Goal: Task Accomplishment & Management: Complete application form

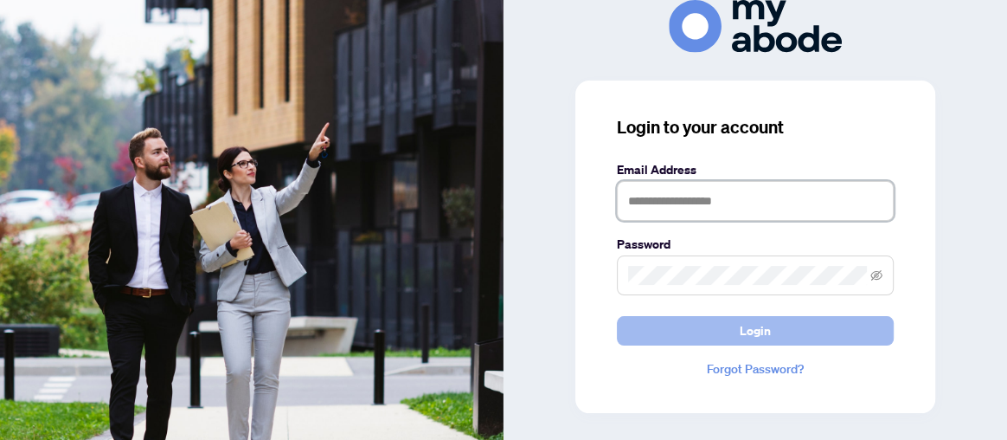
type input "**********"
click at [745, 327] on span "Login" at bounding box center [755, 331] width 31 height 28
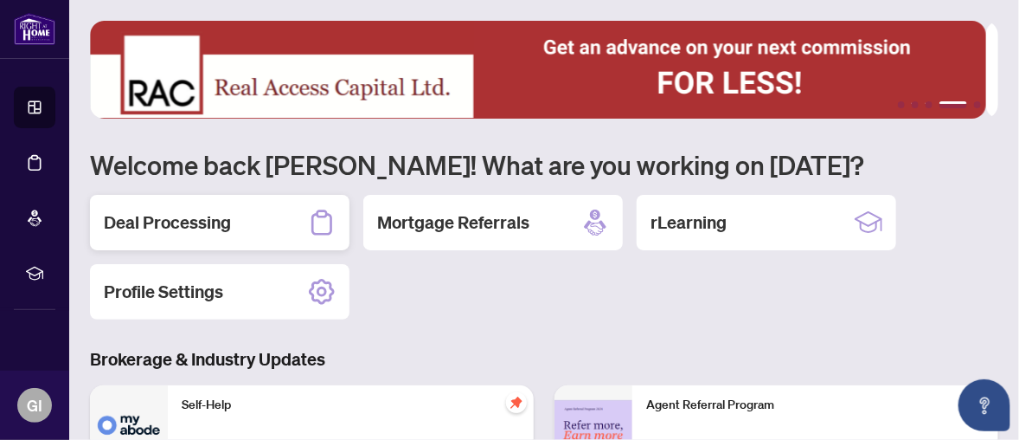
click at [215, 214] on h2 "Deal Processing" at bounding box center [167, 222] width 127 height 24
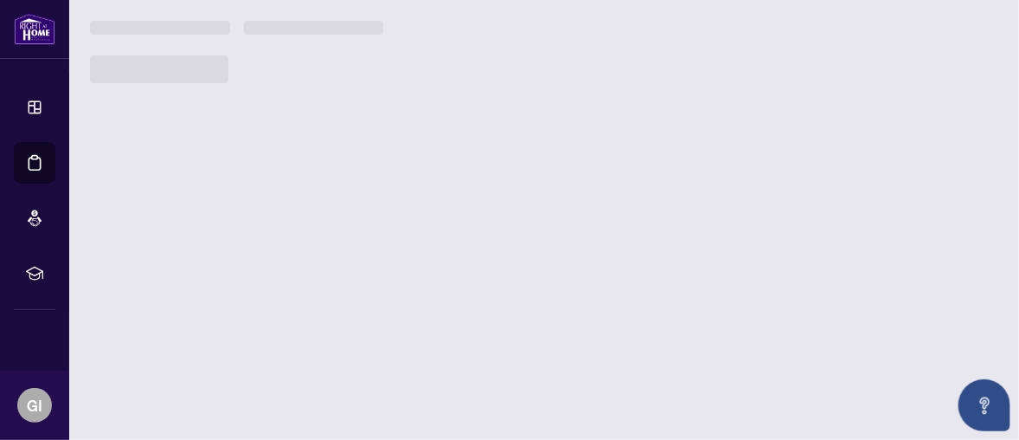
click at [215, 214] on main "1 2 3 4 5 Welcome back Godwin! What are you working on today? Deal Processing M…" at bounding box center [544, 220] width 950 height 440
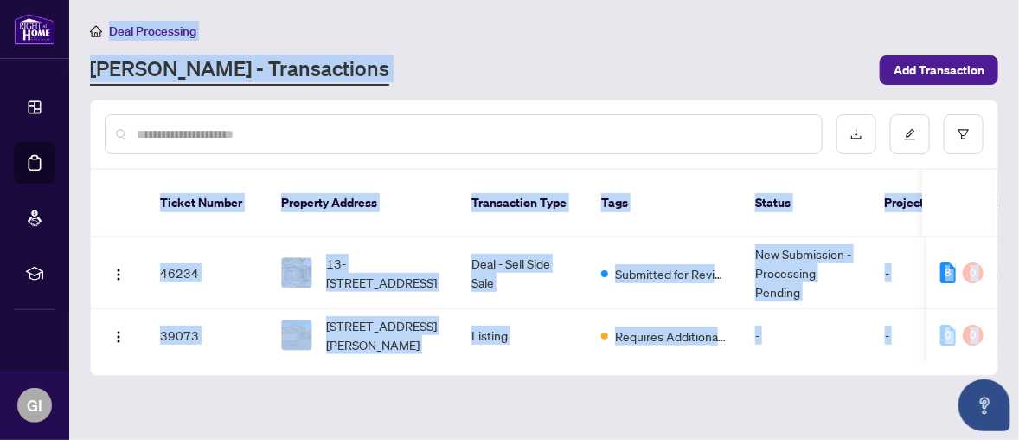
click at [473, 72] on div "[PERSON_NAME] - Transactions" at bounding box center [480, 70] width 780 height 31
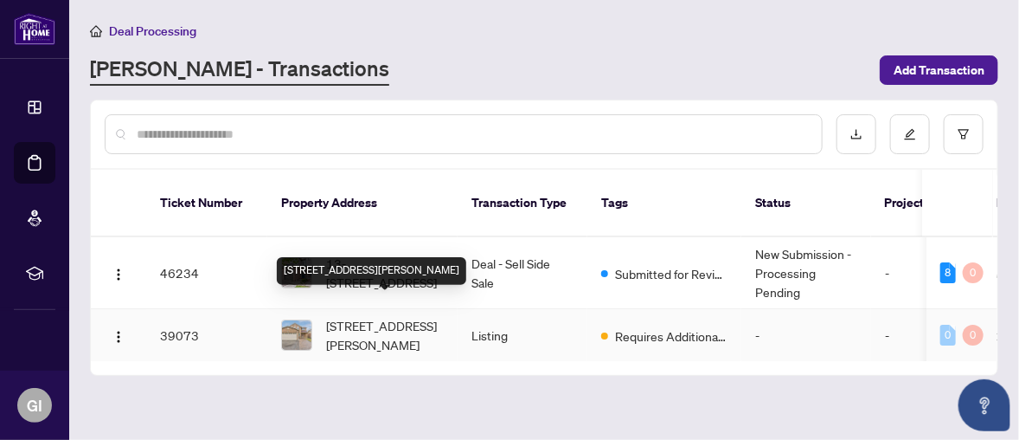
scroll to position [87, 0]
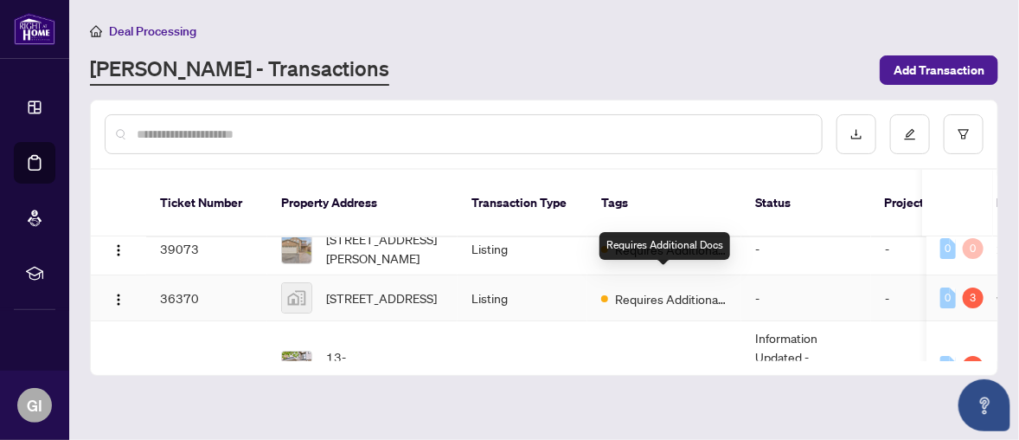
click at [659, 289] on span "Requires Additional Docs" at bounding box center [671, 298] width 112 height 19
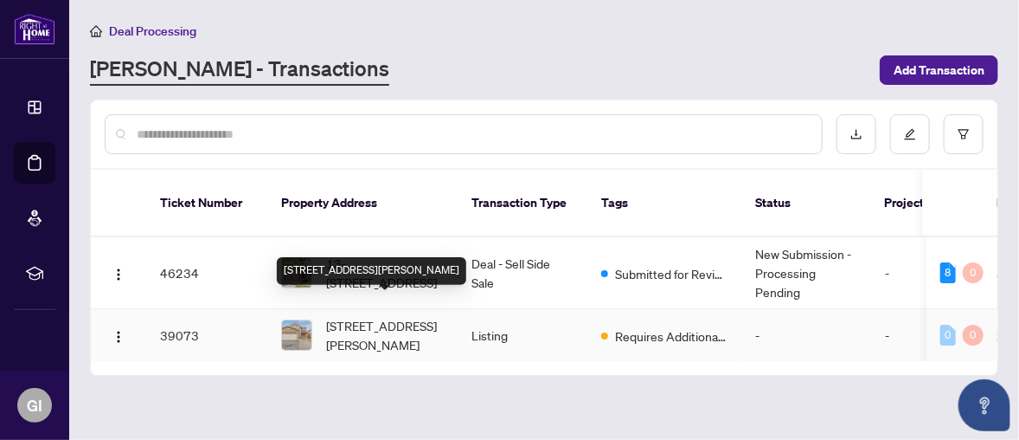
click at [350, 316] on span "[STREET_ADDRESS][PERSON_NAME]" at bounding box center [385, 335] width 118 height 38
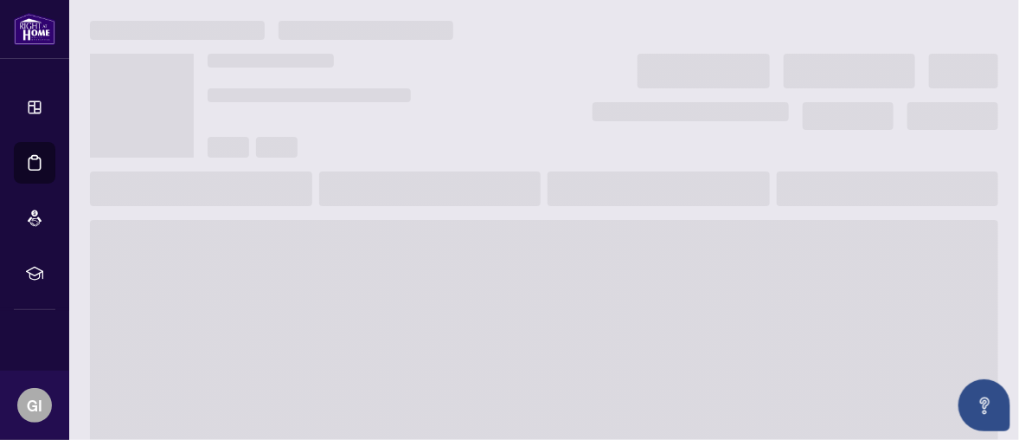
click at [350, 305] on span at bounding box center [544, 358] width 909 height 277
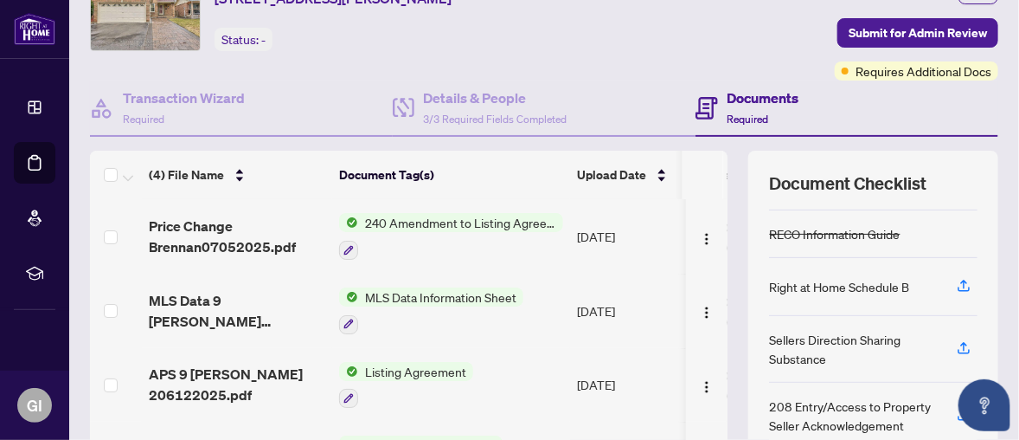
scroll to position [173, 0]
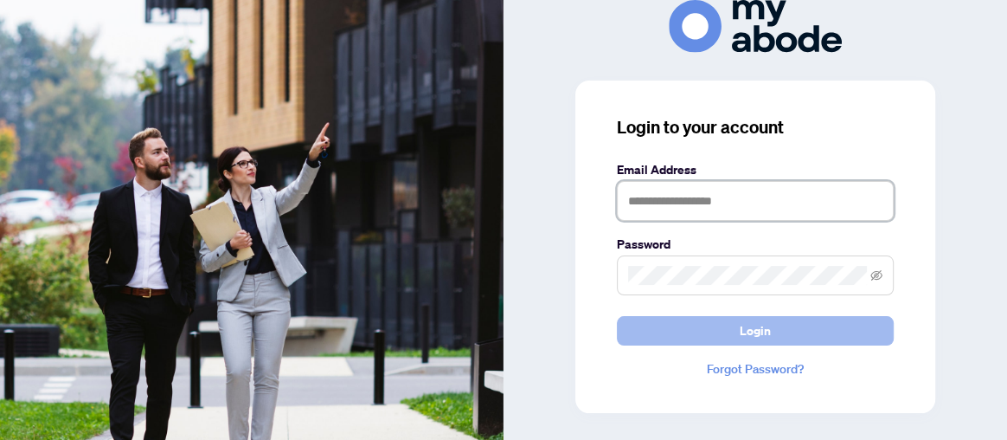
type input "**********"
click at [735, 328] on button "Login" at bounding box center [755, 330] width 277 height 29
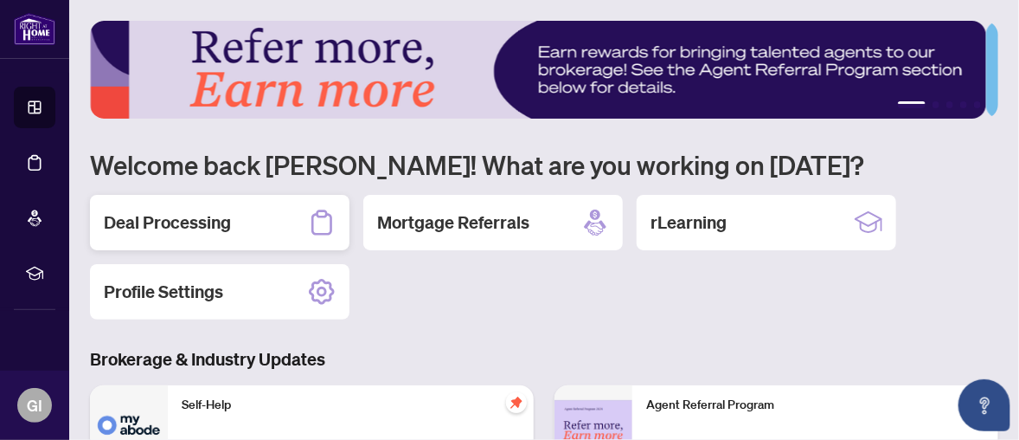
click at [208, 219] on h2 "Deal Processing" at bounding box center [167, 222] width 127 height 24
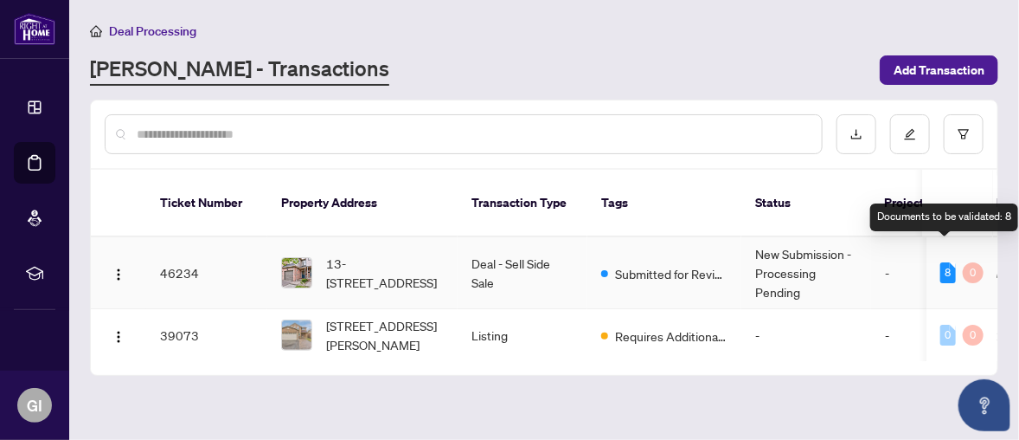
click at [943, 262] on div "8" at bounding box center [949, 272] width 16 height 21
click at [946, 262] on div "8" at bounding box center [949, 272] width 16 height 21
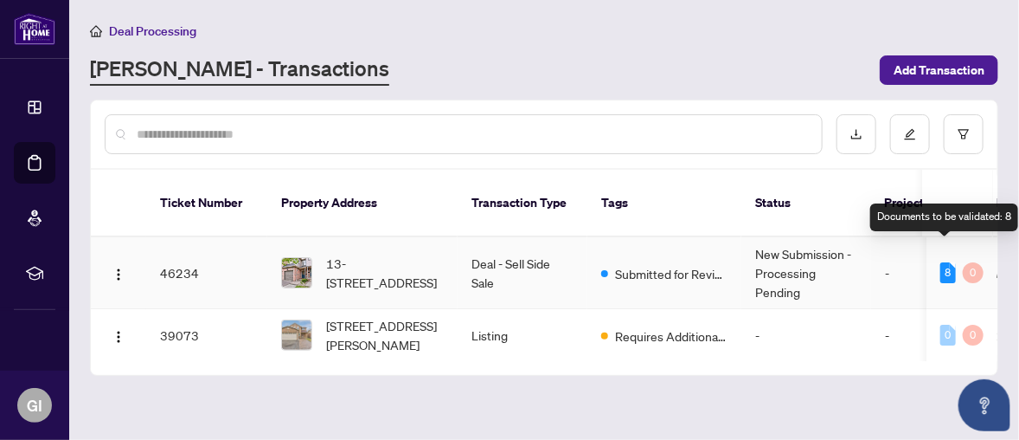
click at [946, 262] on div "8" at bounding box center [949, 272] width 16 height 21
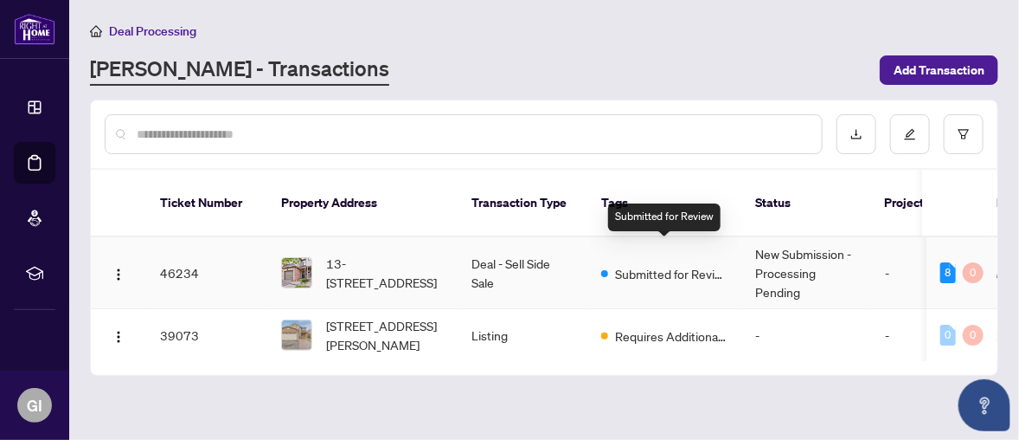
click at [655, 264] on span "Submitted for Review" at bounding box center [671, 273] width 112 height 19
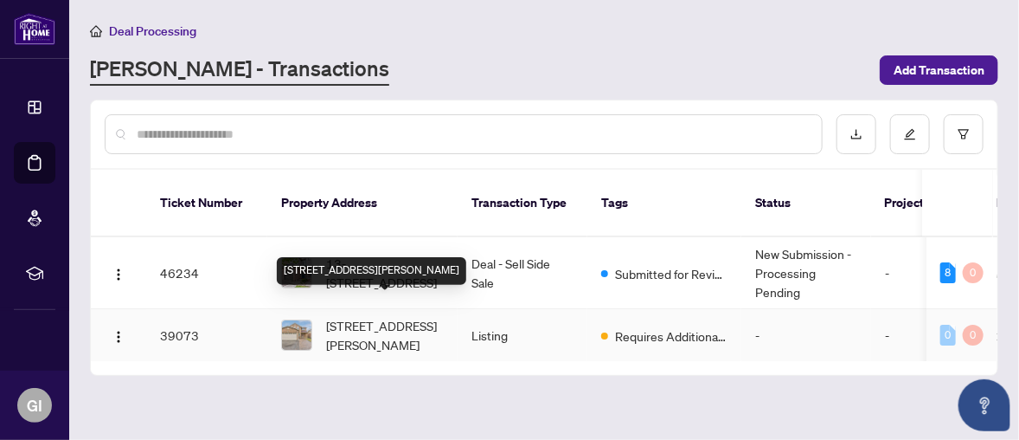
click at [395, 316] on span "[STREET_ADDRESS][PERSON_NAME]" at bounding box center [385, 335] width 118 height 38
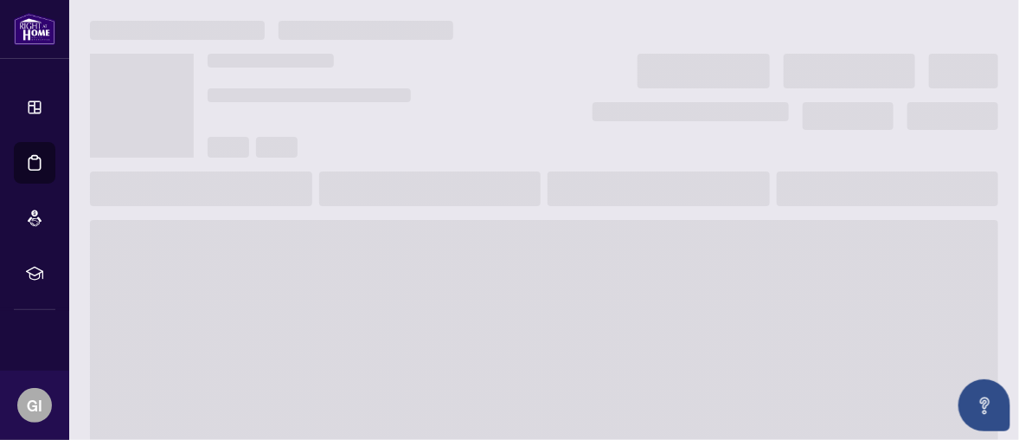
click at [396, 308] on span at bounding box center [544, 358] width 909 height 277
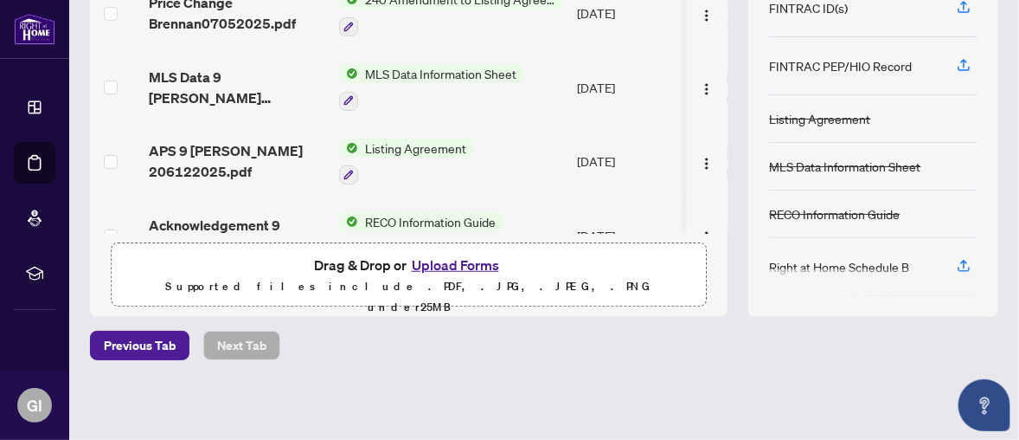
click at [436, 260] on button "Upload Forms" at bounding box center [456, 265] width 98 height 22
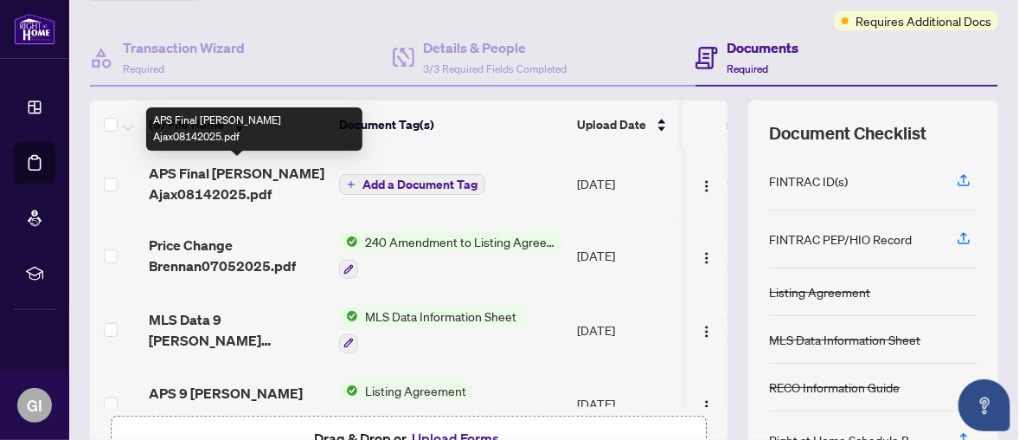
click at [239, 182] on span "APS Final [PERSON_NAME] Ajax08142025.pdf" at bounding box center [237, 184] width 177 height 42
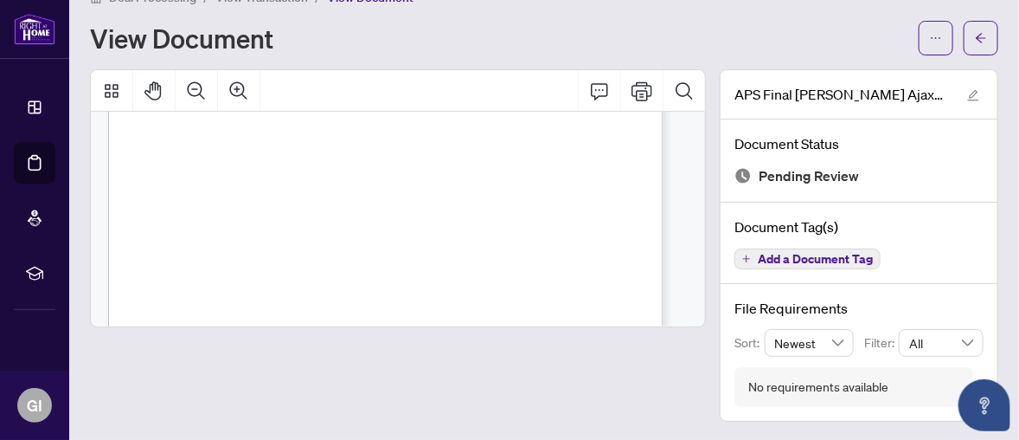
scroll to position [5018, 0]
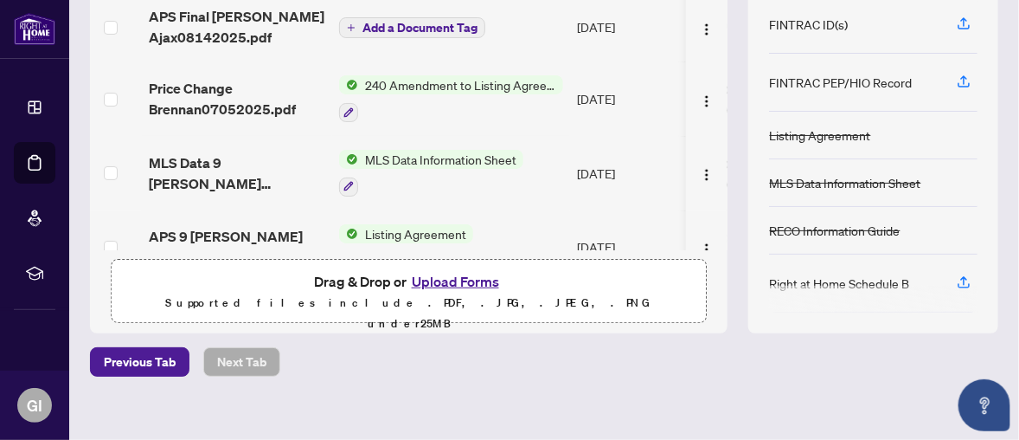
scroll to position [207, 0]
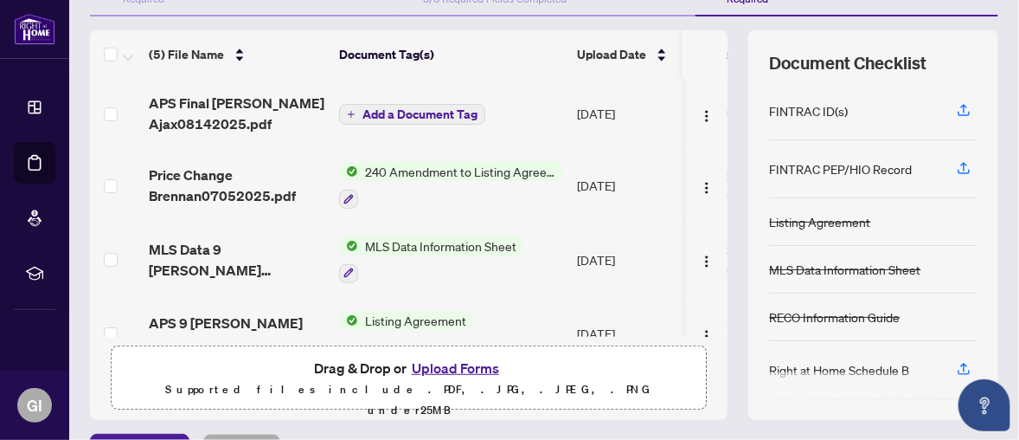
click at [378, 108] on span "Add a Document Tag" at bounding box center [420, 114] width 115 height 12
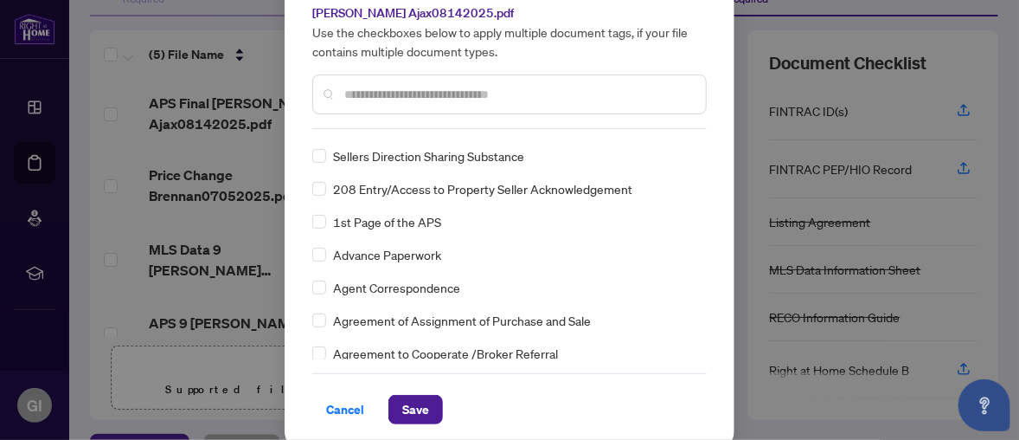
scroll to position [0, 0]
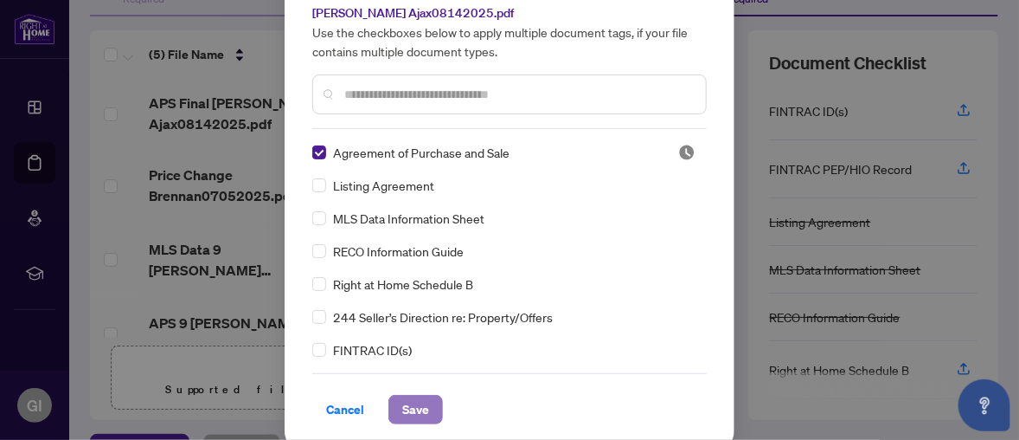
click at [407, 400] on span "Save" at bounding box center [415, 409] width 27 height 28
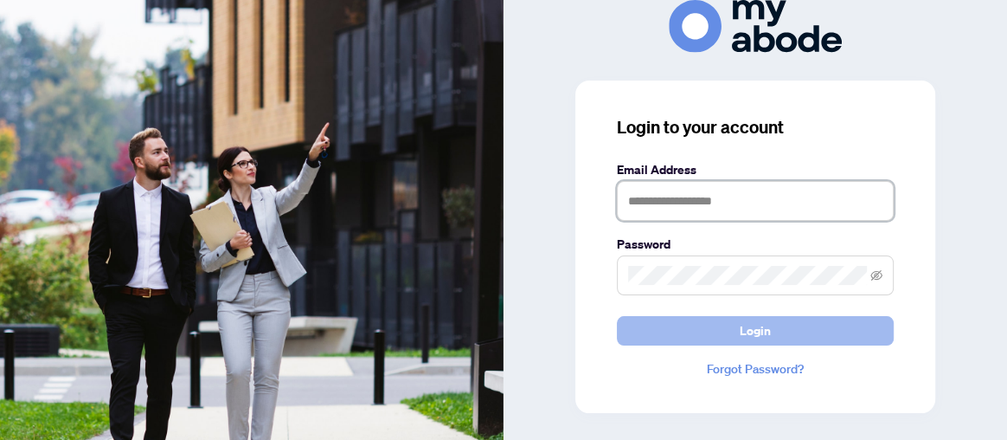
type input "**********"
drag, startPoint x: 784, startPoint y: 331, endPoint x: 775, endPoint y: 327, distance: 9.3
click at [779, 328] on button "Login" at bounding box center [755, 330] width 277 height 29
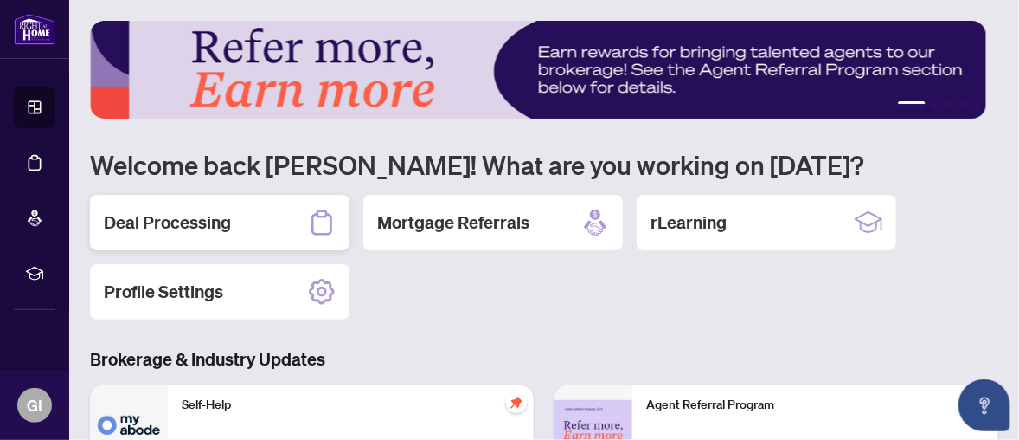
click at [222, 216] on h2 "Deal Processing" at bounding box center [167, 222] width 127 height 24
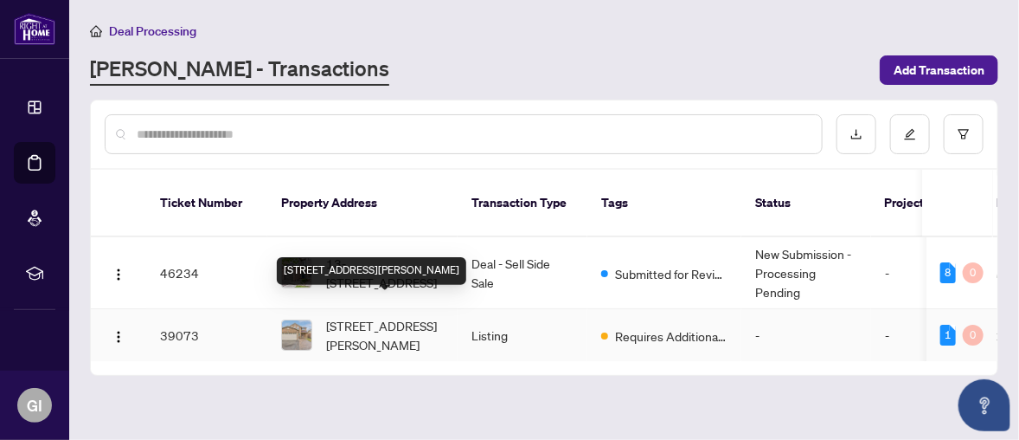
click at [377, 316] on span "[STREET_ADDRESS][PERSON_NAME]" at bounding box center [385, 335] width 118 height 38
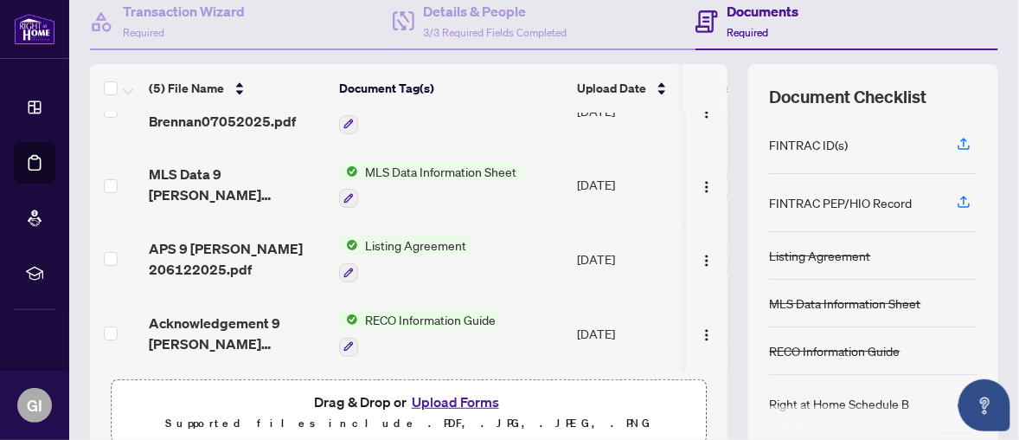
scroll to position [260, 0]
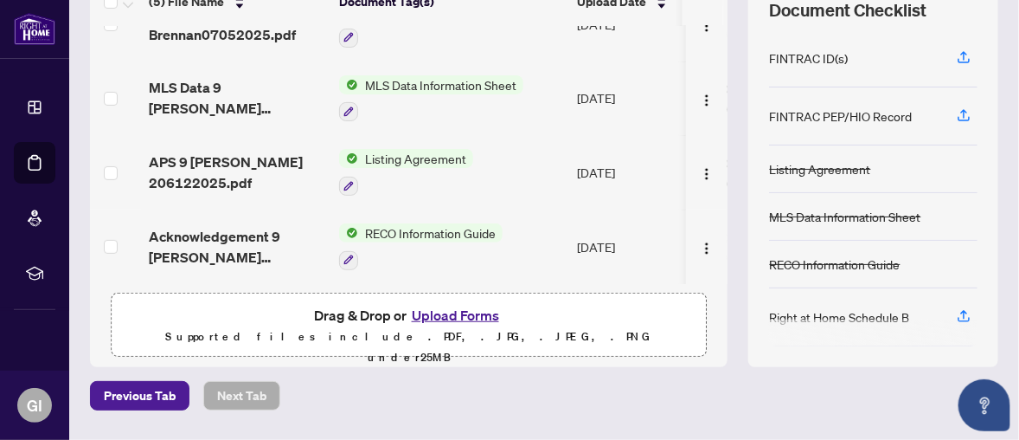
click at [448, 306] on button "Upload Forms" at bounding box center [456, 315] width 98 height 22
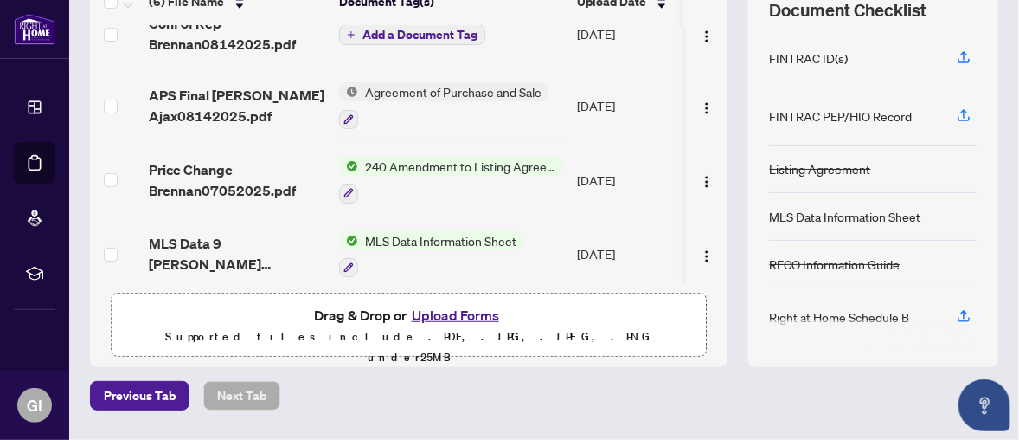
scroll to position [0, 0]
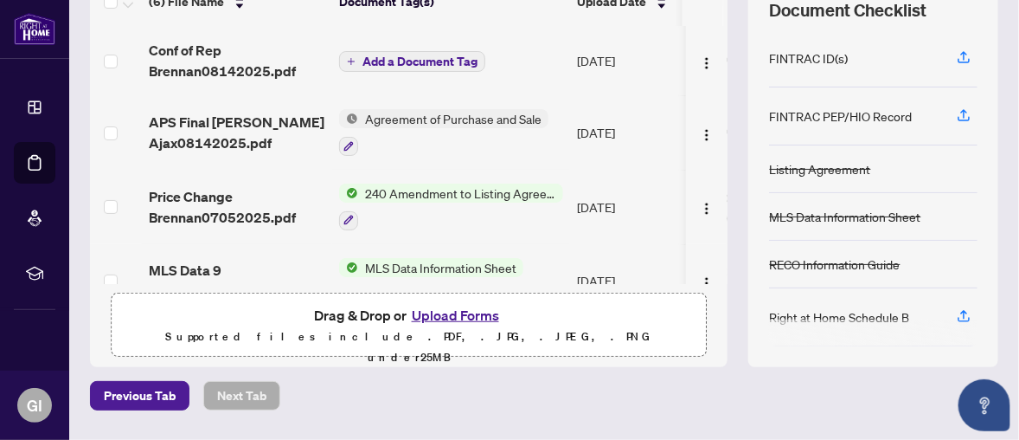
click at [366, 57] on span "Add a Document Tag" at bounding box center [420, 61] width 115 height 12
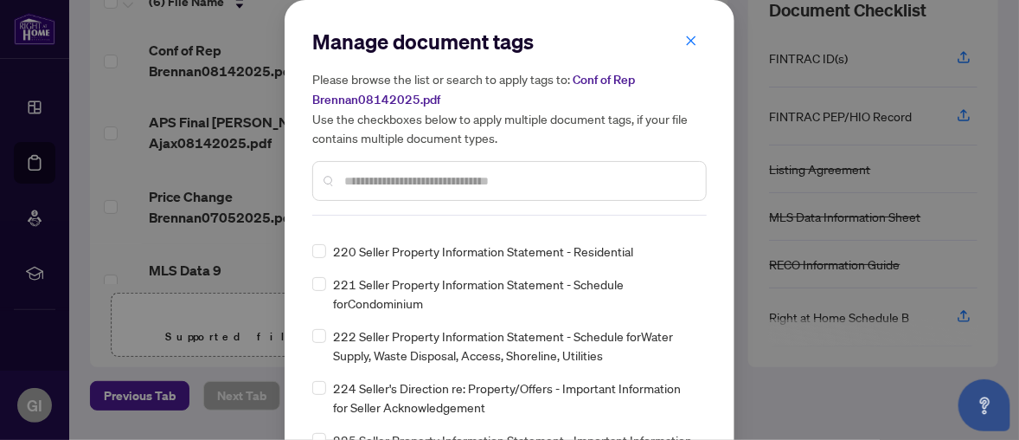
scroll to position [7355, 0]
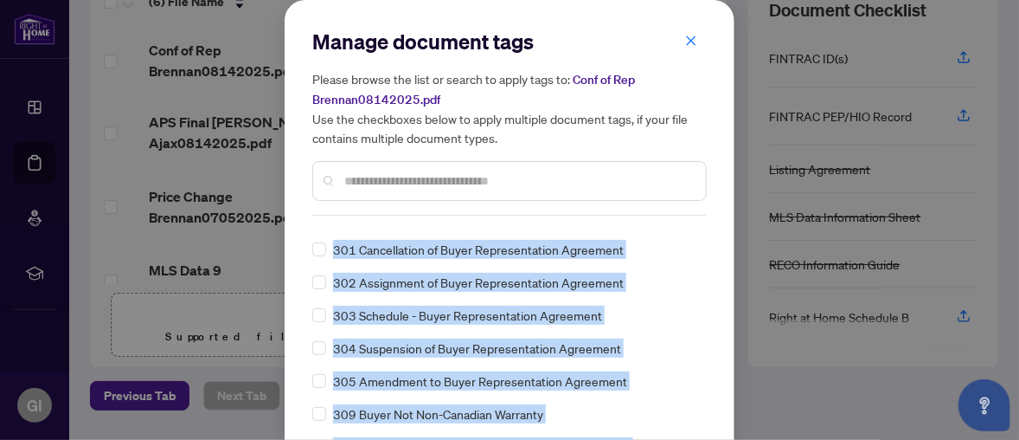
drag, startPoint x: 719, startPoint y: 132, endPoint x: 725, endPoint y: 230, distance: 98.8
click at [725, 230] on div "Manage document tags Please browse the list or search to apply tags to: Conf of…" at bounding box center [510, 269] width 450 height 538
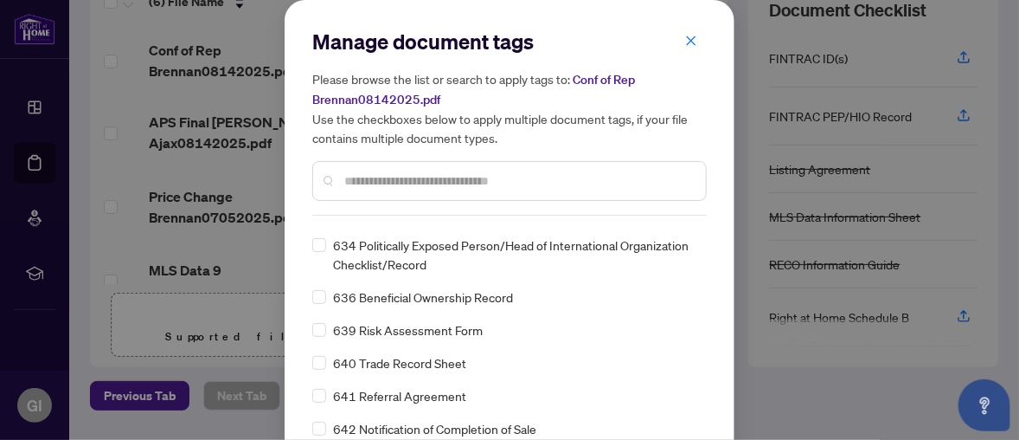
scroll to position [96, 0]
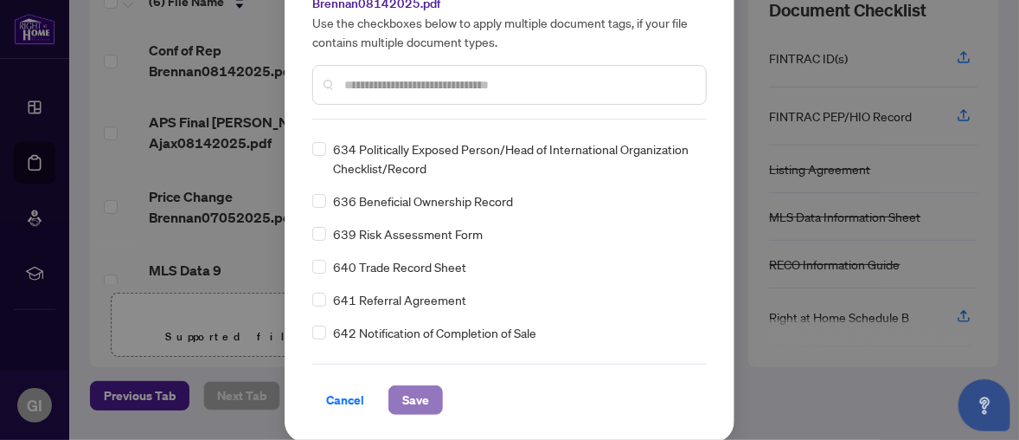
click at [412, 393] on span "Save" at bounding box center [415, 400] width 27 height 28
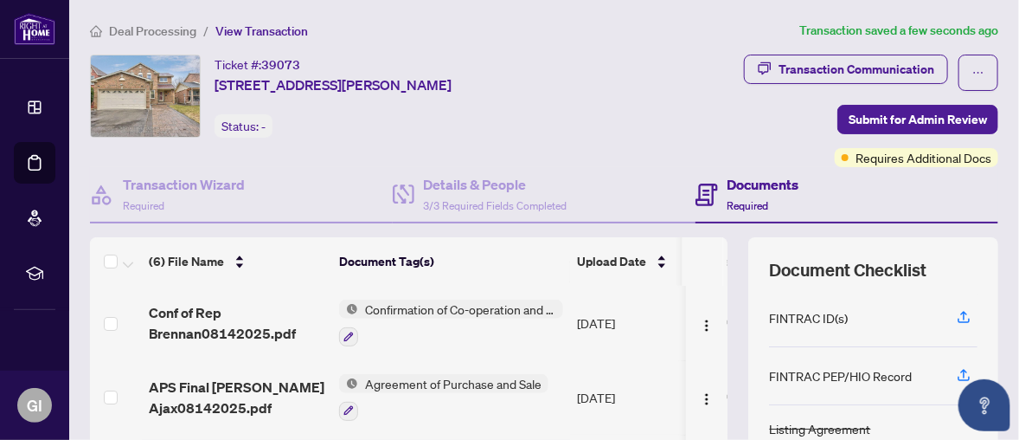
scroll to position [310, 0]
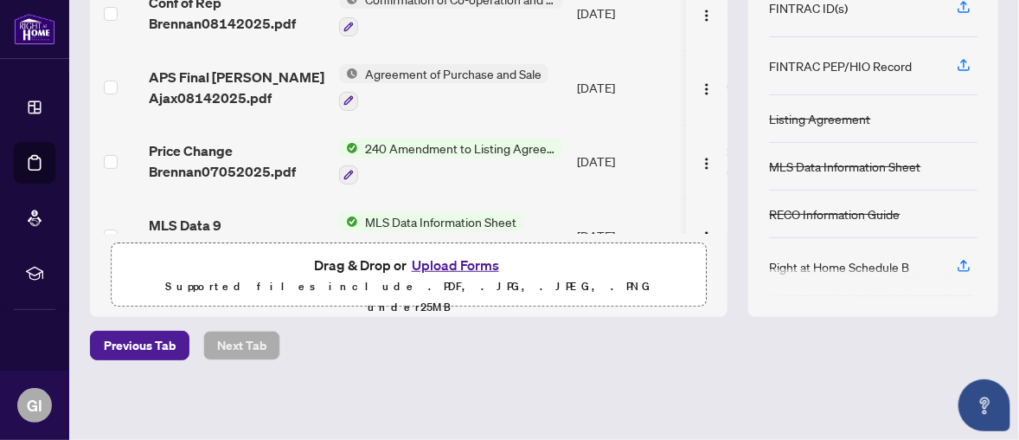
click at [446, 255] on button "Upload Forms" at bounding box center [456, 265] width 98 height 22
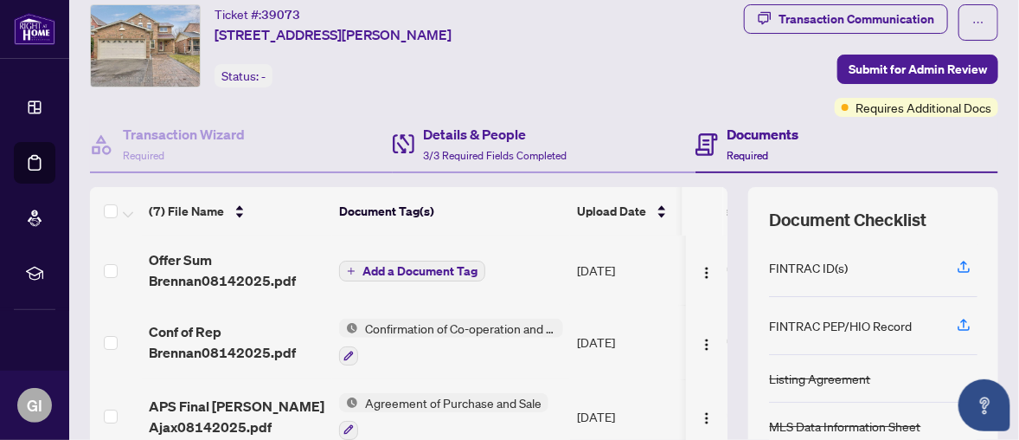
scroll to position [0, 0]
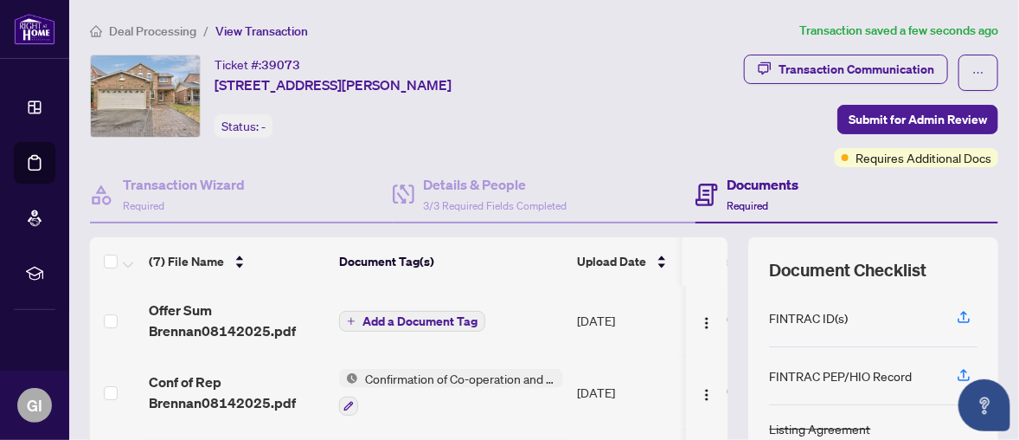
click at [414, 315] on span "Add a Document Tag" at bounding box center [420, 321] width 115 height 12
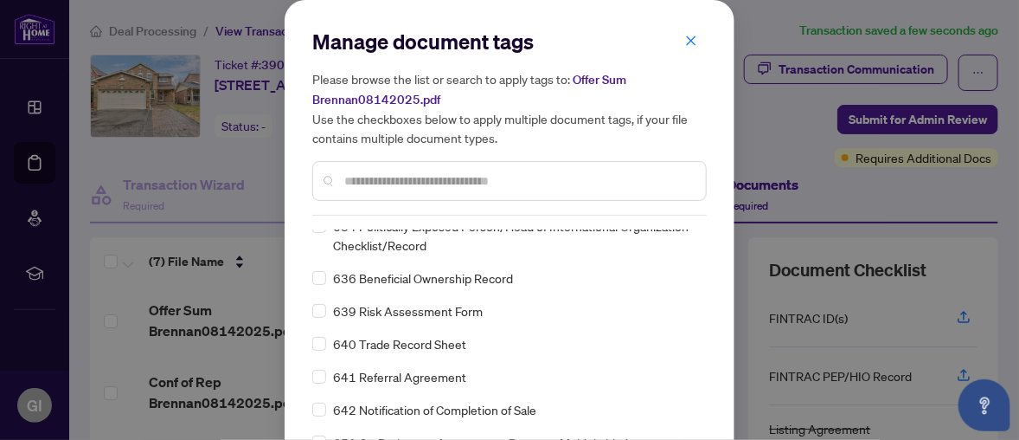
scroll to position [96, 0]
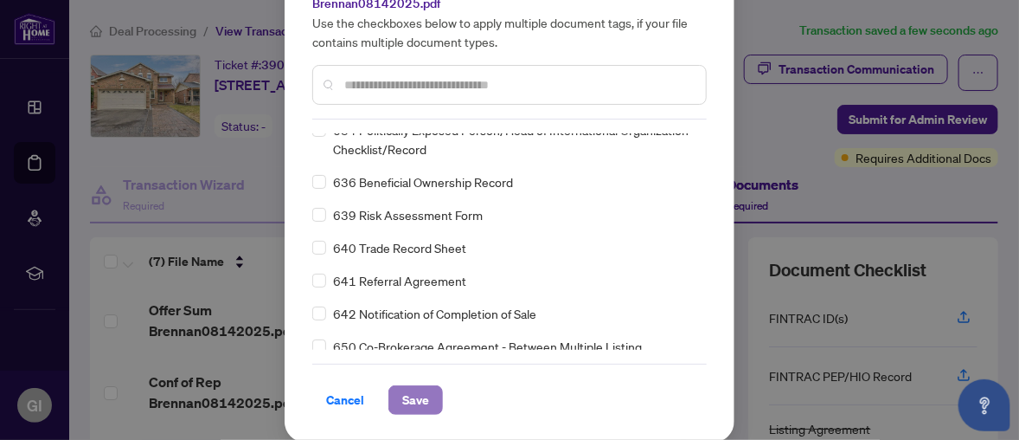
click at [417, 392] on span "Save" at bounding box center [415, 400] width 27 height 28
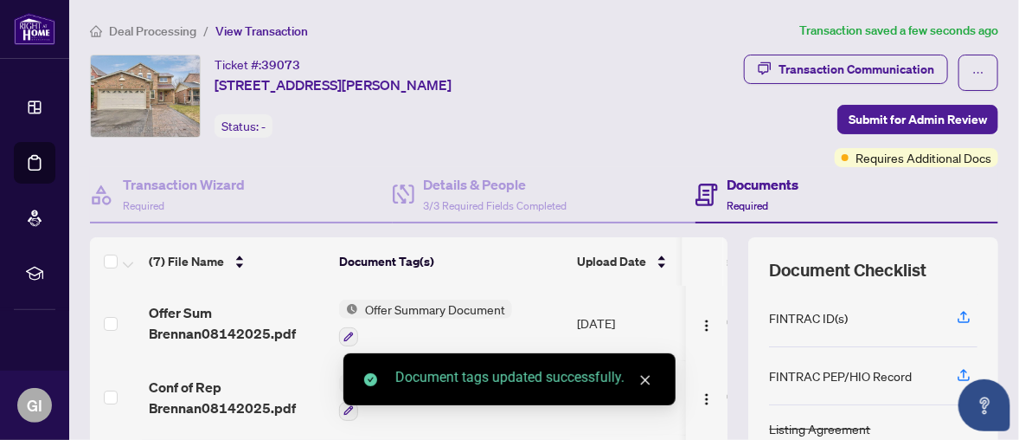
click at [647, 374] on icon "close" at bounding box center [645, 380] width 12 height 12
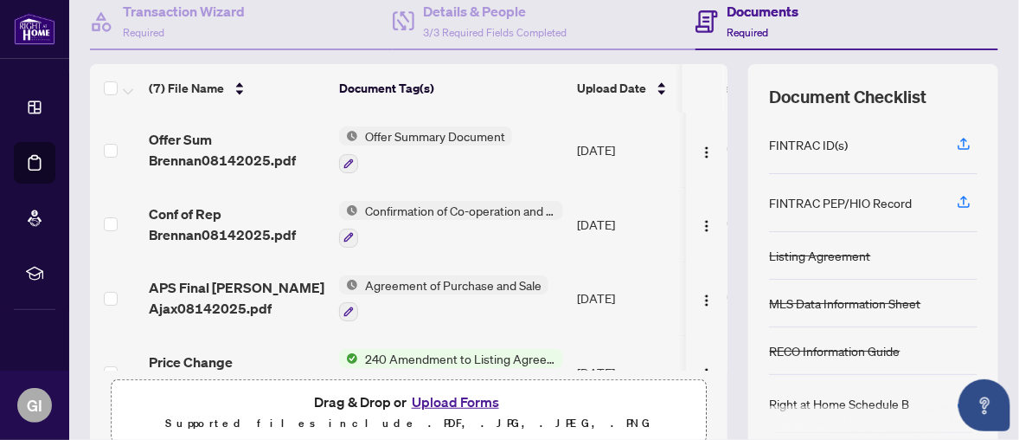
scroll to position [0, 0]
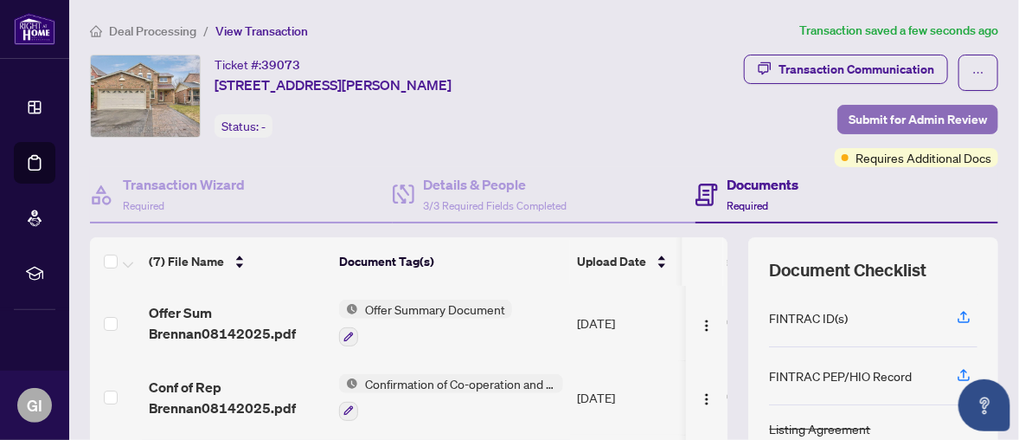
click at [868, 112] on span "Submit for Admin Review" at bounding box center [918, 120] width 138 height 28
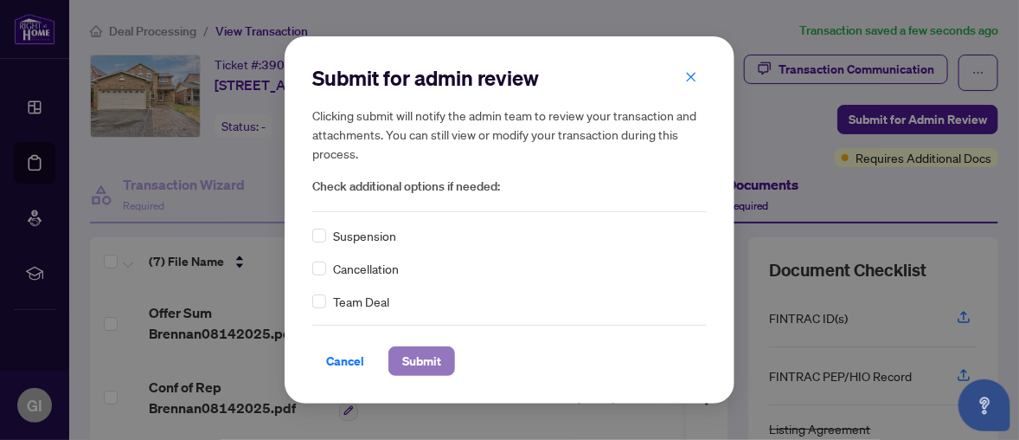
click at [435, 356] on span "Submit" at bounding box center [421, 361] width 39 height 28
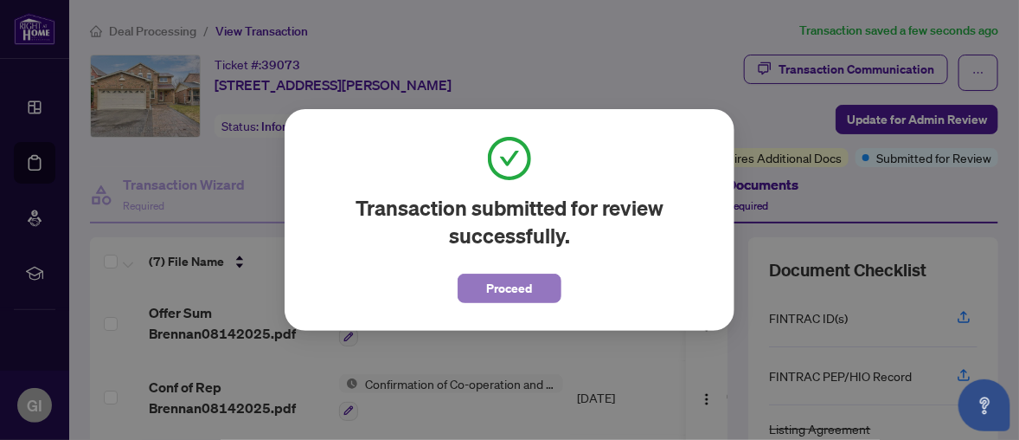
click at [517, 286] on span "Proceed" at bounding box center [510, 288] width 46 height 28
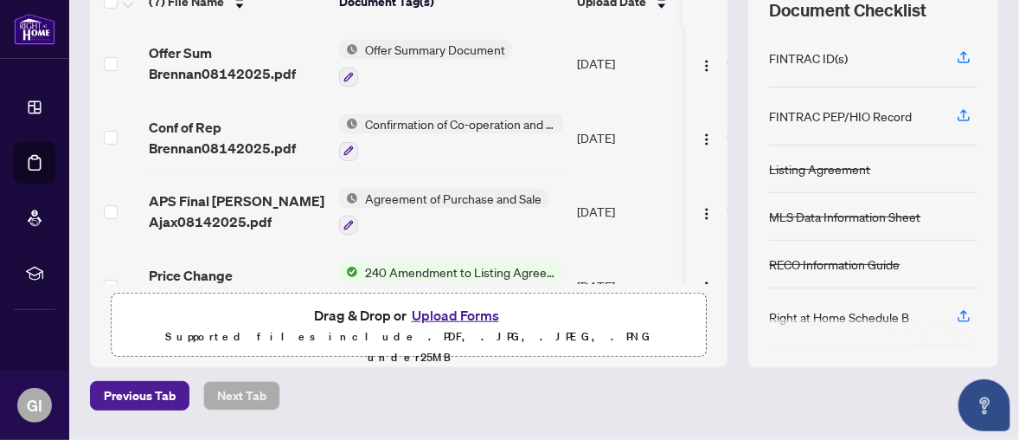
scroll to position [310, 0]
